Goal: Subscribe to service/newsletter

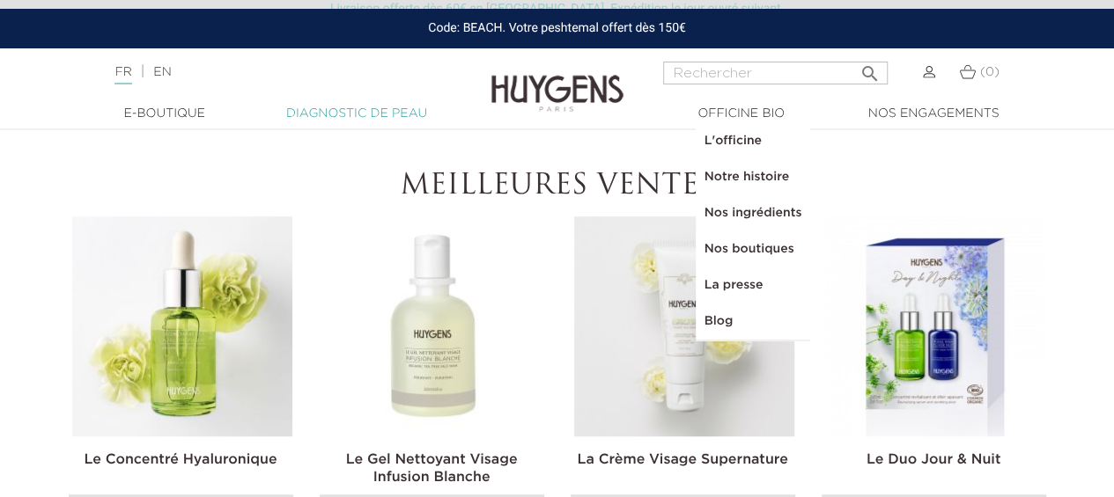
scroll to position [440, 0]
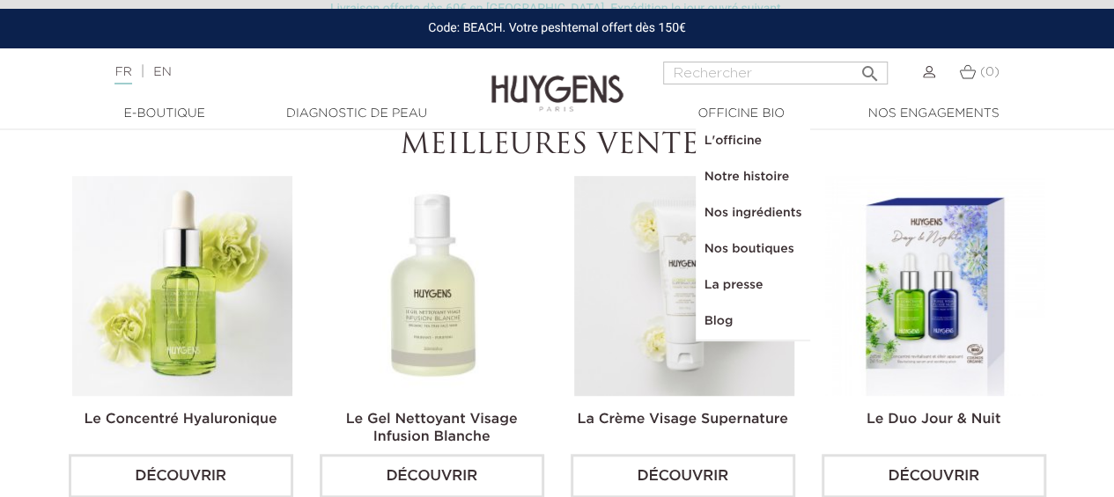
click at [434, 355] on img at bounding box center [433, 286] width 220 height 220
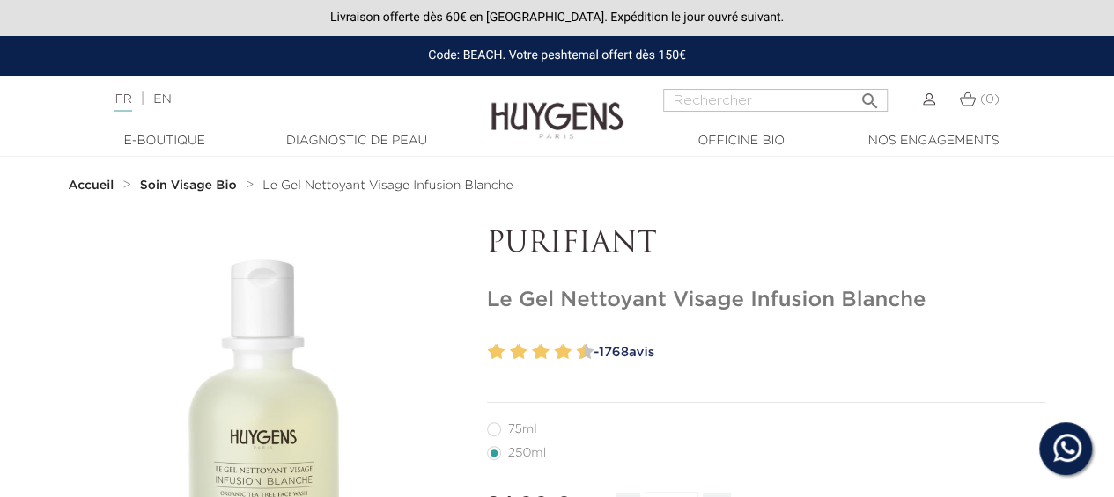
click at [213, 188] on strong "Soin Visage Bio" at bounding box center [188, 186] width 97 height 12
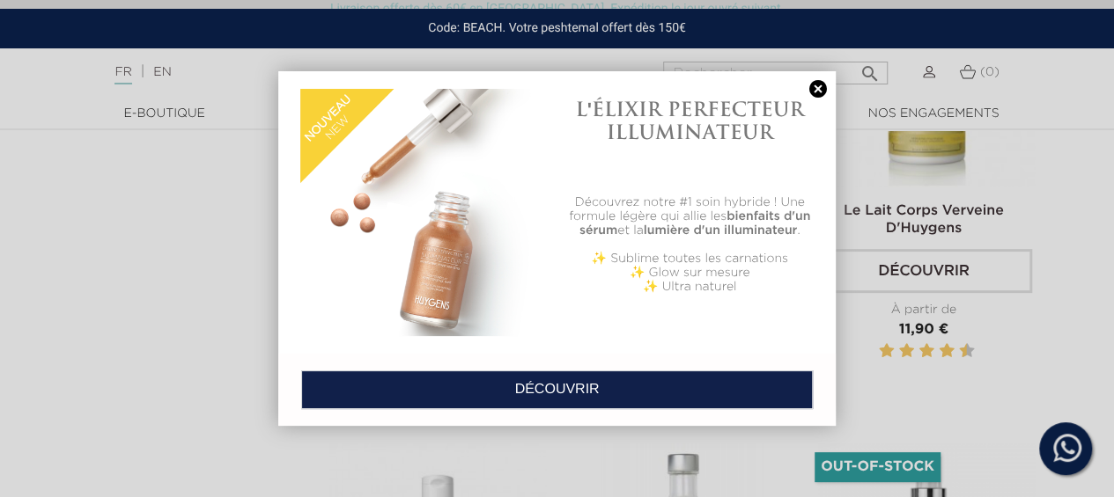
scroll to position [3521, 0]
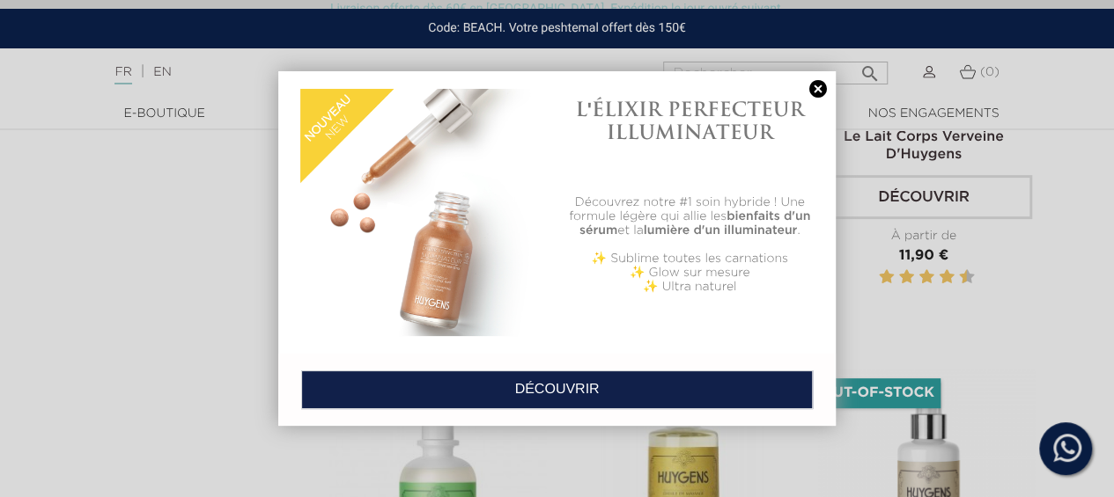
click at [980, 268] on div at bounding box center [557, 248] width 1114 height 497
click at [954, 263] on div at bounding box center [557, 248] width 1114 height 497
click at [584, 382] on link "DÉCOUVRIR" at bounding box center [556, 390] width 511 height 39
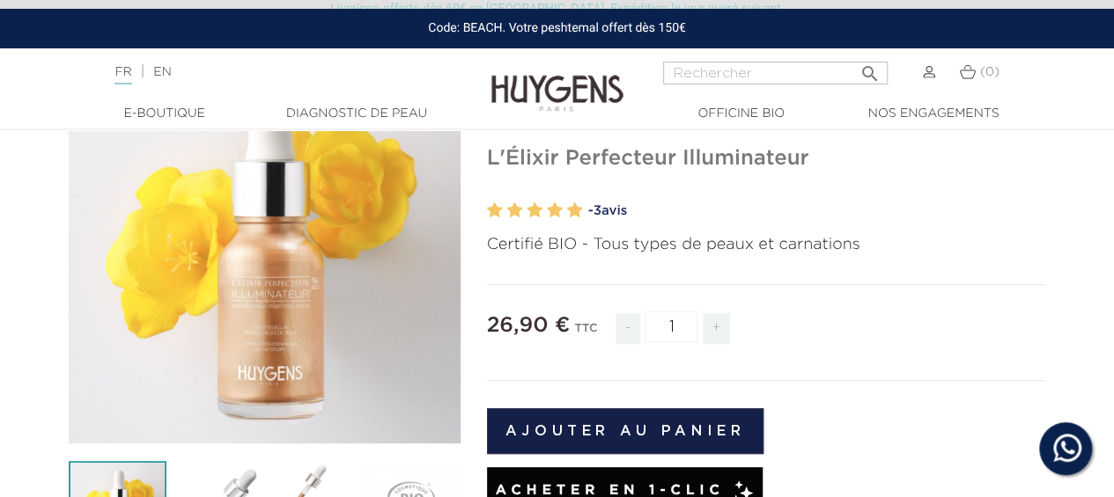
scroll to position [176, 0]
click at [600, 207] on span "3" at bounding box center [596, 210] width 8 height 13
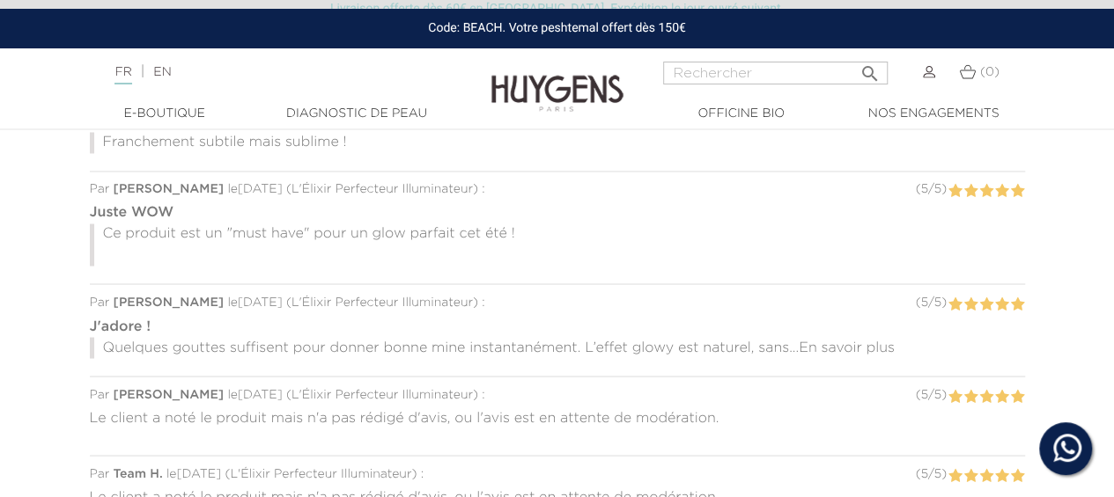
click at [156, 232] on p "Ce produit est un "must have" pour un glow parfait cet été !" at bounding box center [557, 245] width 935 height 42
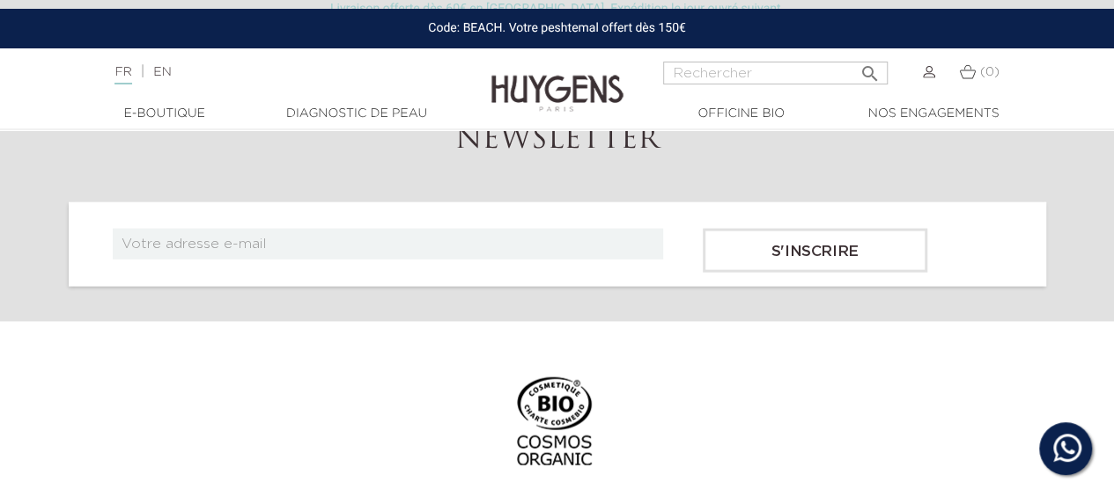
scroll to position [5106, 0]
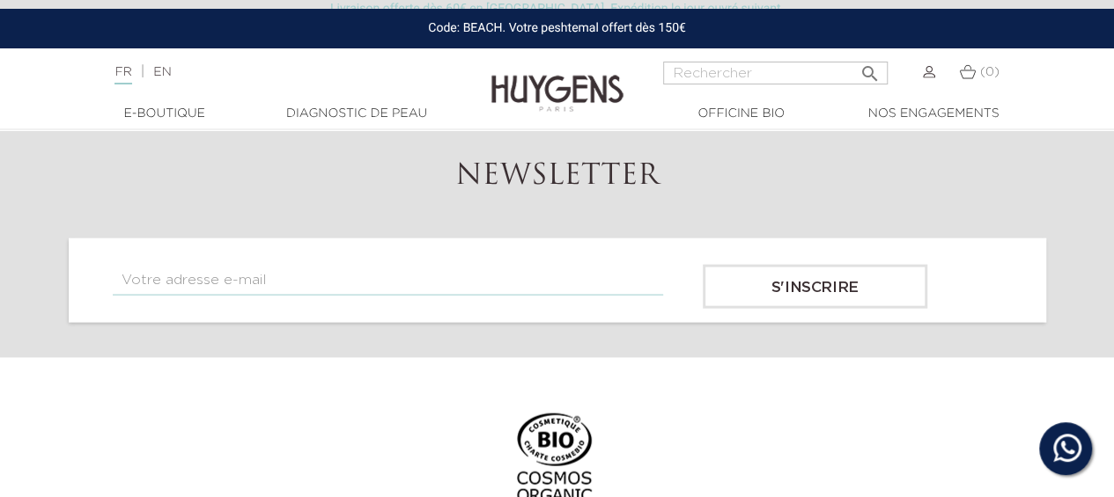
click at [319, 270] on input "text" at bounding box center [388, 280] width 550 height 31
click at [317, 271] on input "text" at bounding box center [388, 280] width 550 height 31
click at [315, 269] on input "eu" at bounding box center [388, 280] width 550 height 31
type input "eudes.dorleans@laposte.net"
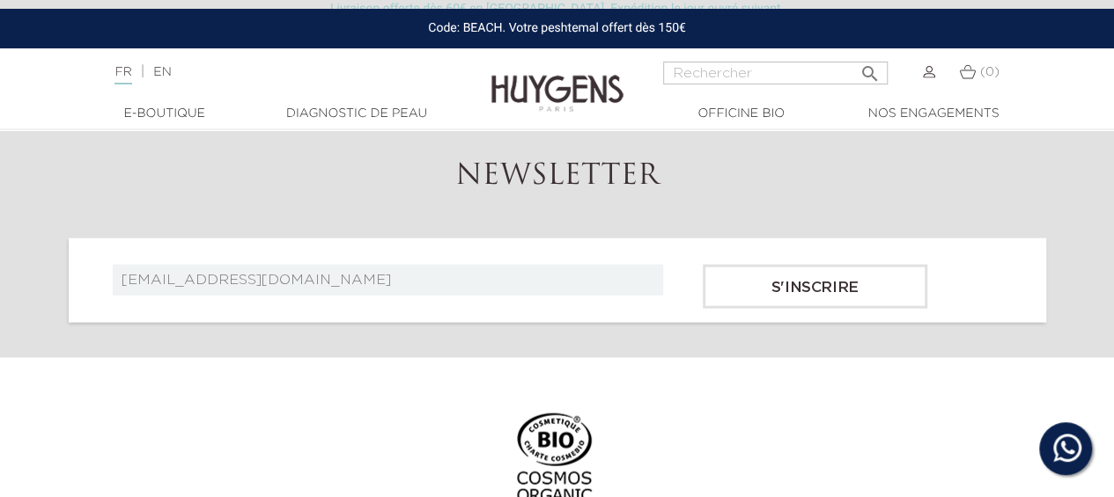
click at [852, 272] on input "S'inscrire" at bounding box center [815, 287] width 224 height 44
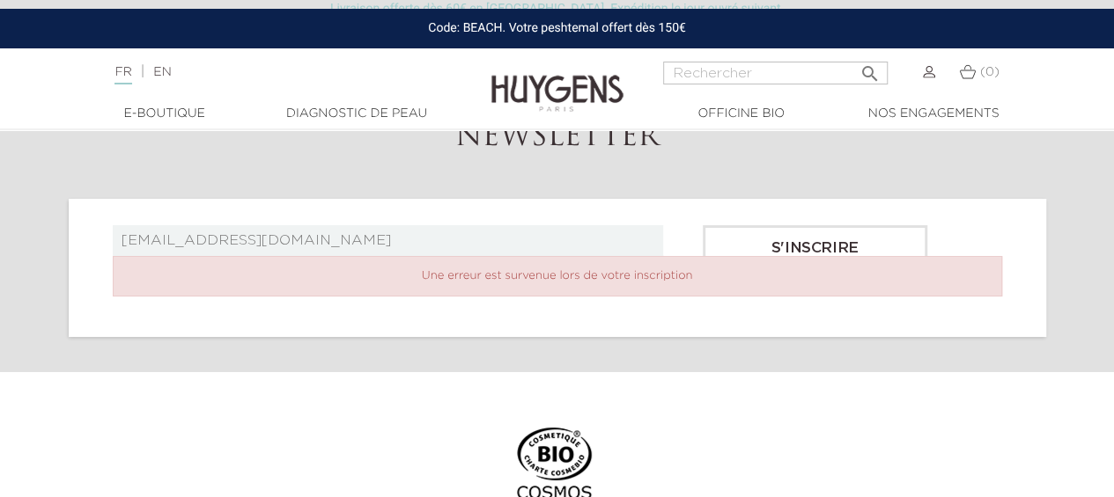
scroll to position [6525, 0]
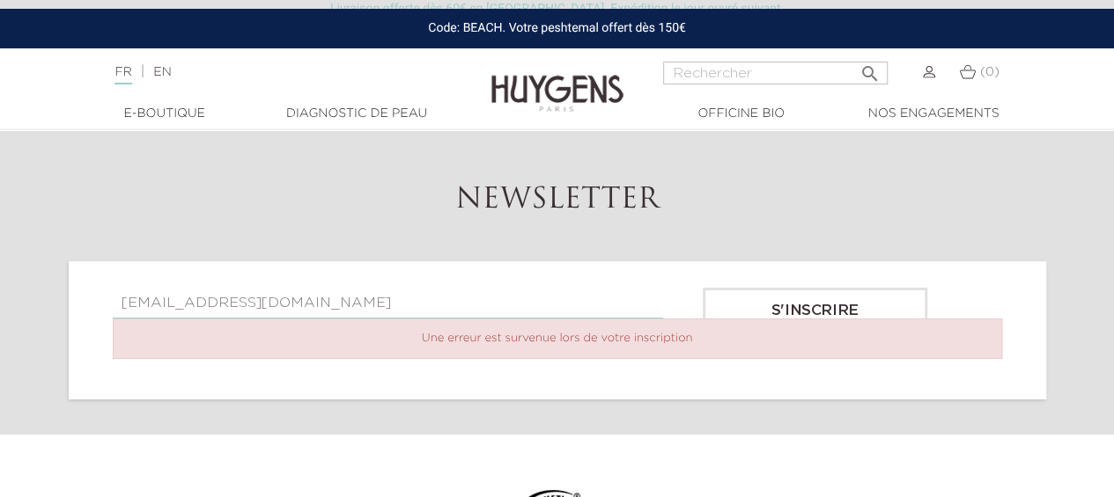
click at [391, 295] on input "[EMAIL_ADDRESS][DOMAIN_NAME]" at bounding box center [388, 303] width 550 height 31
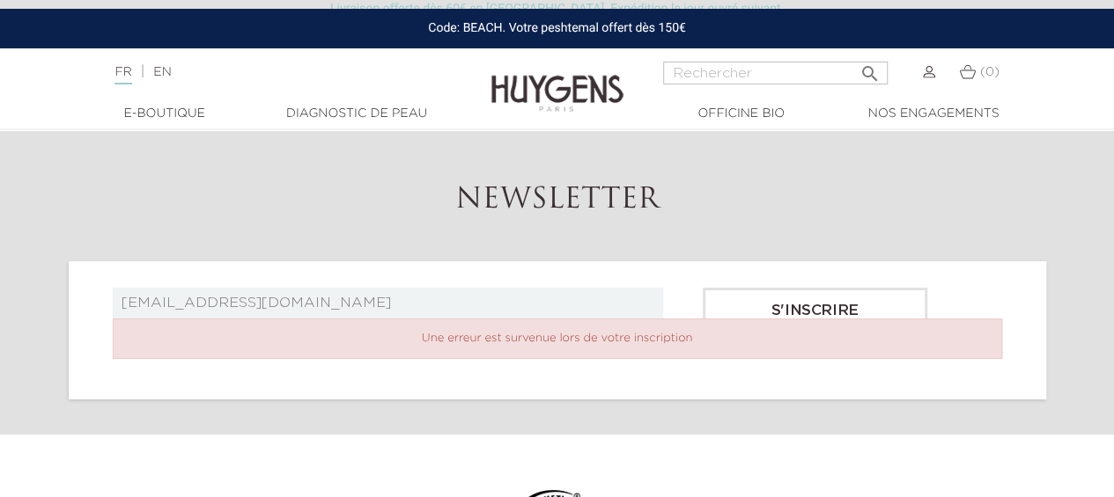
click at [350, 217] on div "Newsletter eudes.dorleans@laposte.net S'inscrire Une erreur est survenue lors d…" at bounding box center [557, 292] width 1004 height 216
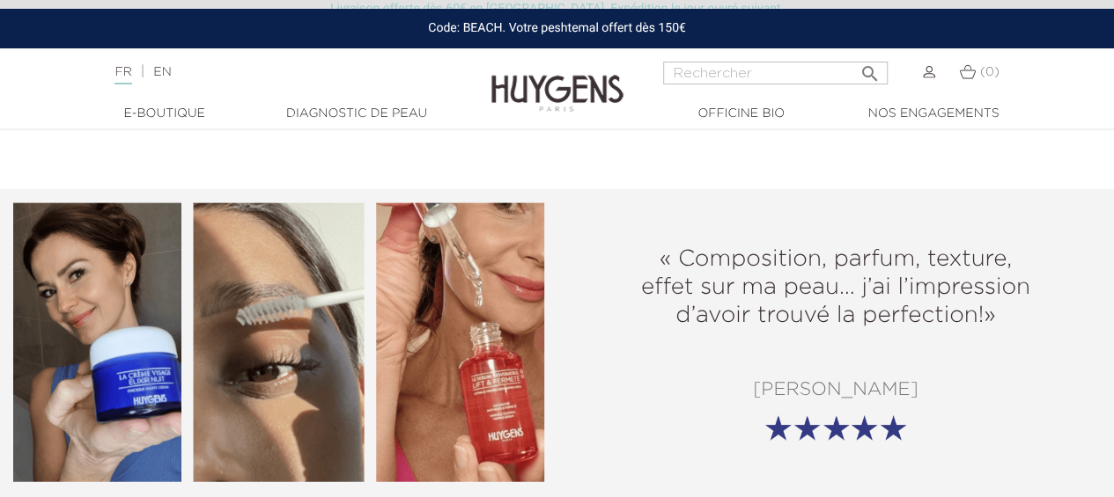
scroll to position [1507, 0]
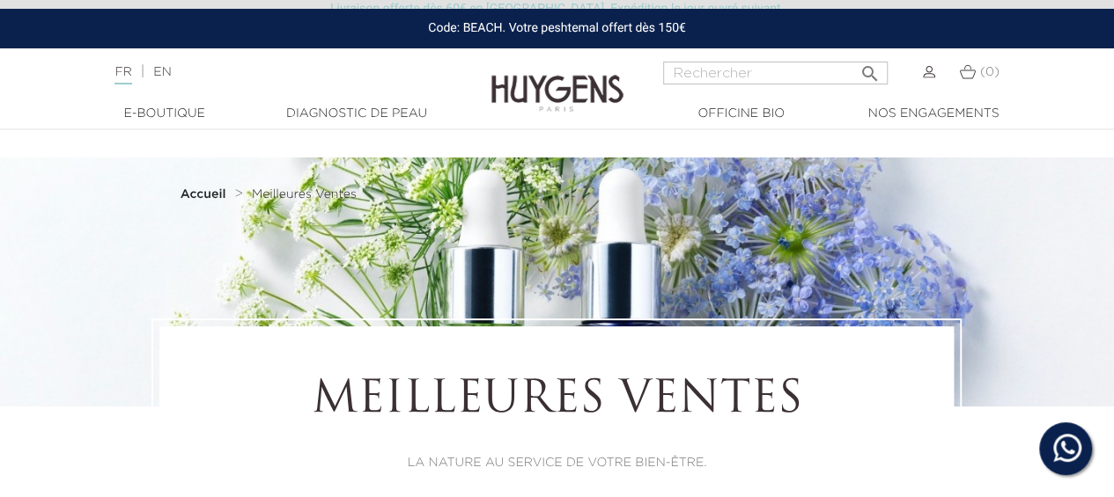
scroll to position [5263, 0]
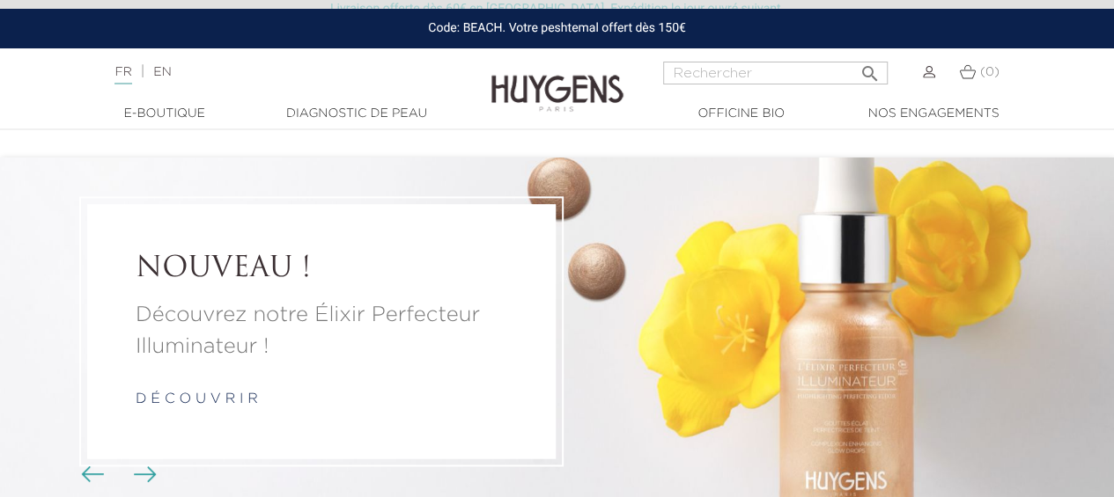
scroll to position [440, 0]
